Goal: Subscribe to service/newsletter

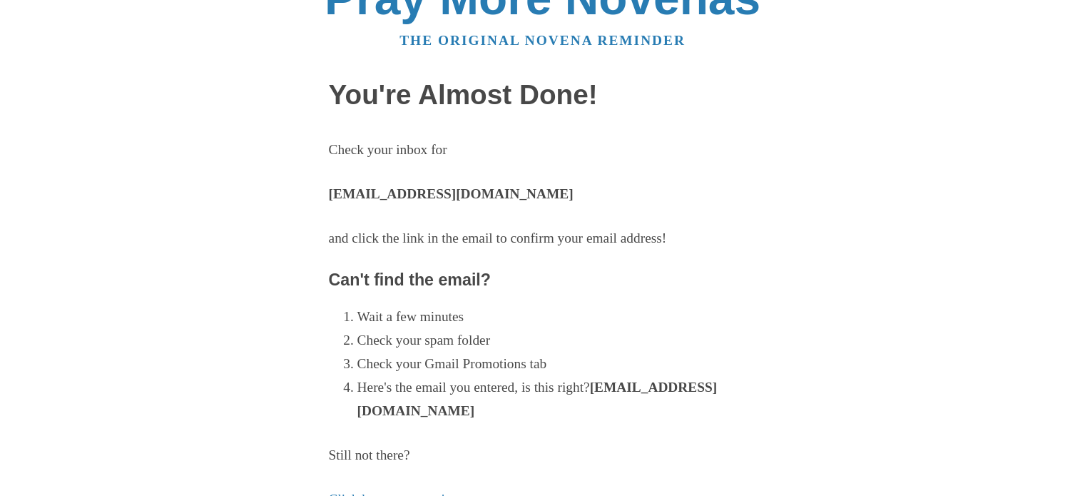
scroll to position [143, 0]
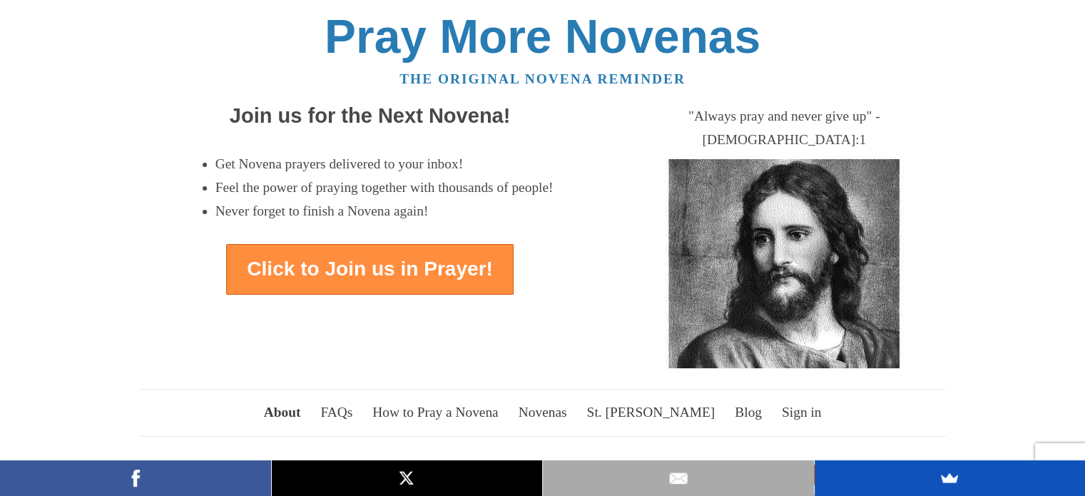
scroll to position [143, 0]
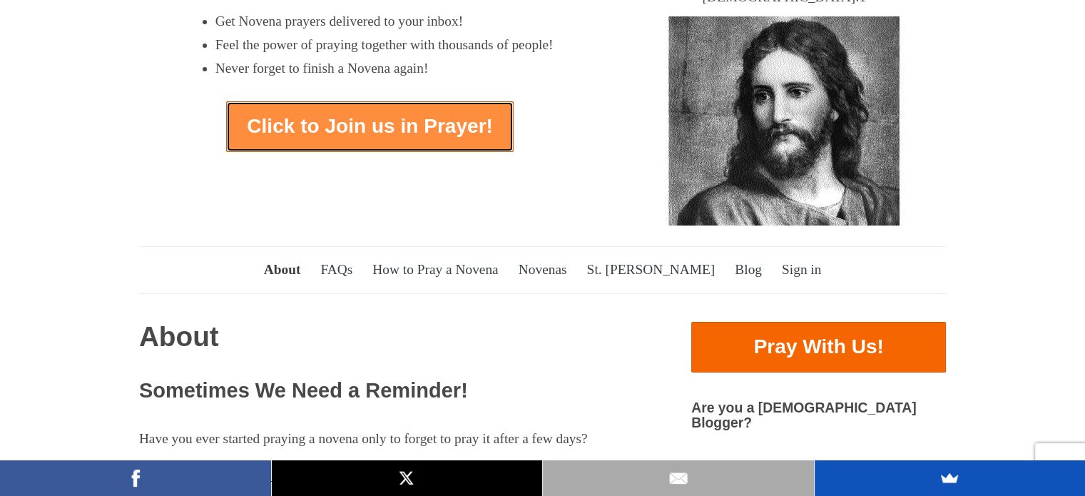
click at [361, 133] on link "Click to Join us in Prayer!" at bounding box center [370, 126] width 288 height 51
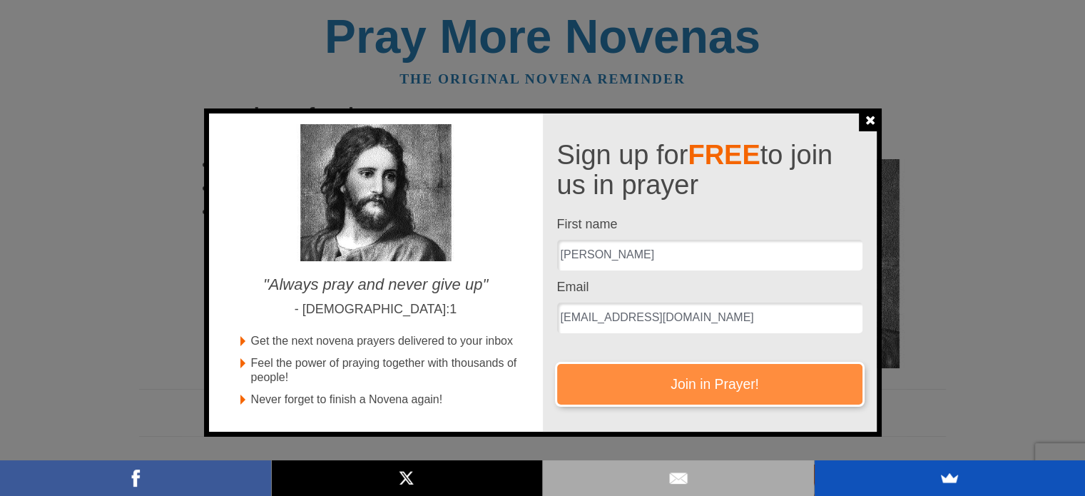
click at [730, 382] on button "Join in Prayer!" at bounding box center [709, 384] width 305 height 41
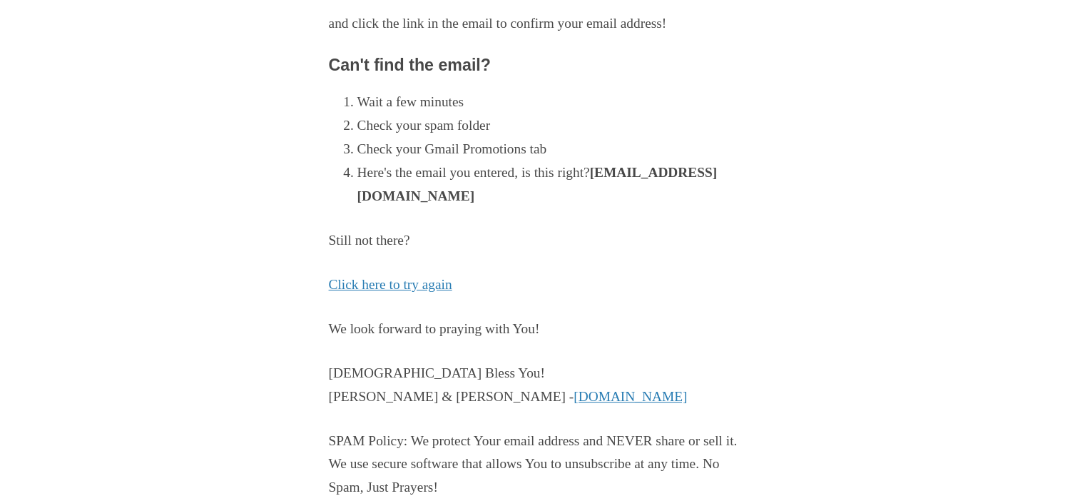
scroll to position [285, 0]
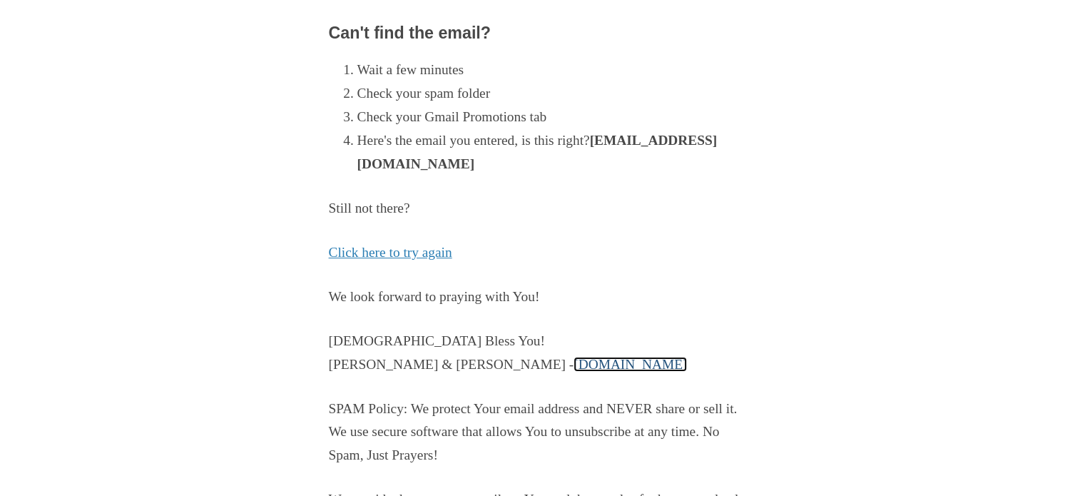
click at [574, 360] on link "[DOMAIN_NAME]" at bounding box center [630, 364] width 113 height 15
